Goal: Go to known website: Access a specific website the user already knows

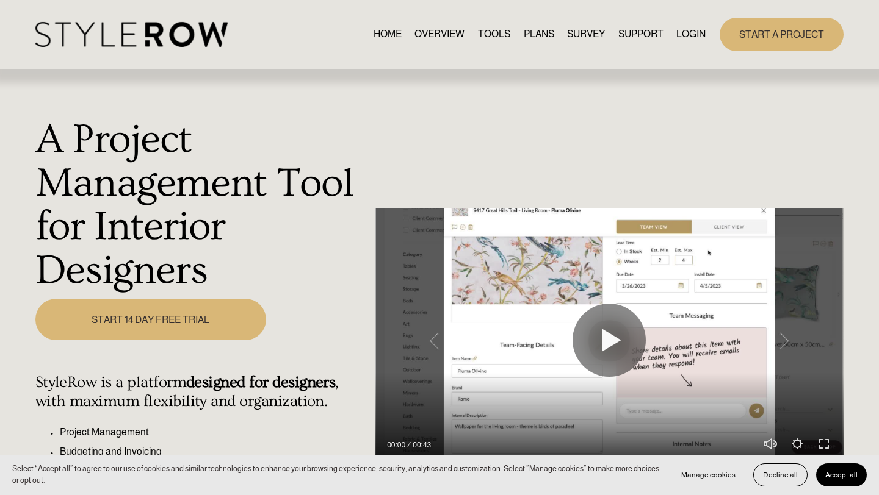
click at [694, 39] on link "LOGIN" at bounding box center [690, 34] width 29 height 16
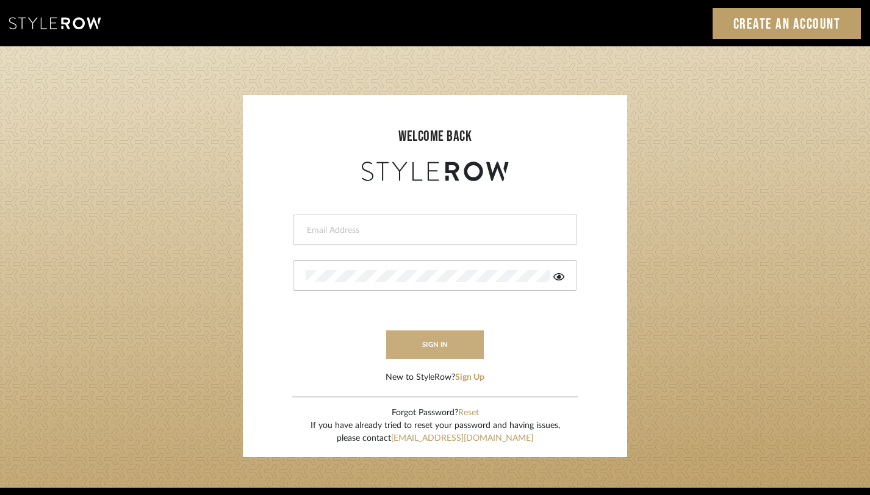
type input "[PERSON_NAME][EMAIL_ADDRESS][DOMAIN_NAME]"
click at [461, 356] on button "sign in" at bounding box center [435, 345] width 98 height 29
